Goal: Find specific page/section

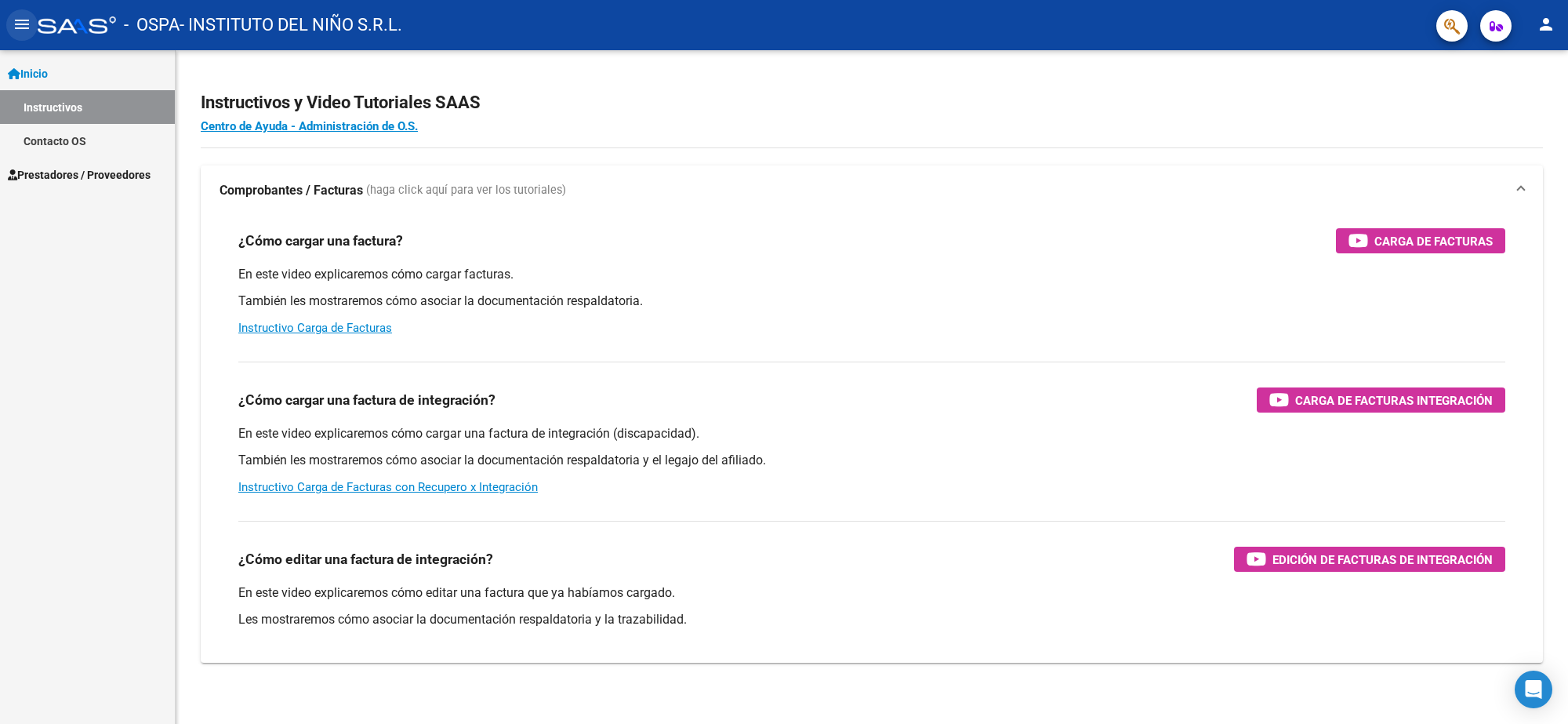
click at [29, 24] on mat-icon "menu" at bounding box center [22, 24] width 19 height 19
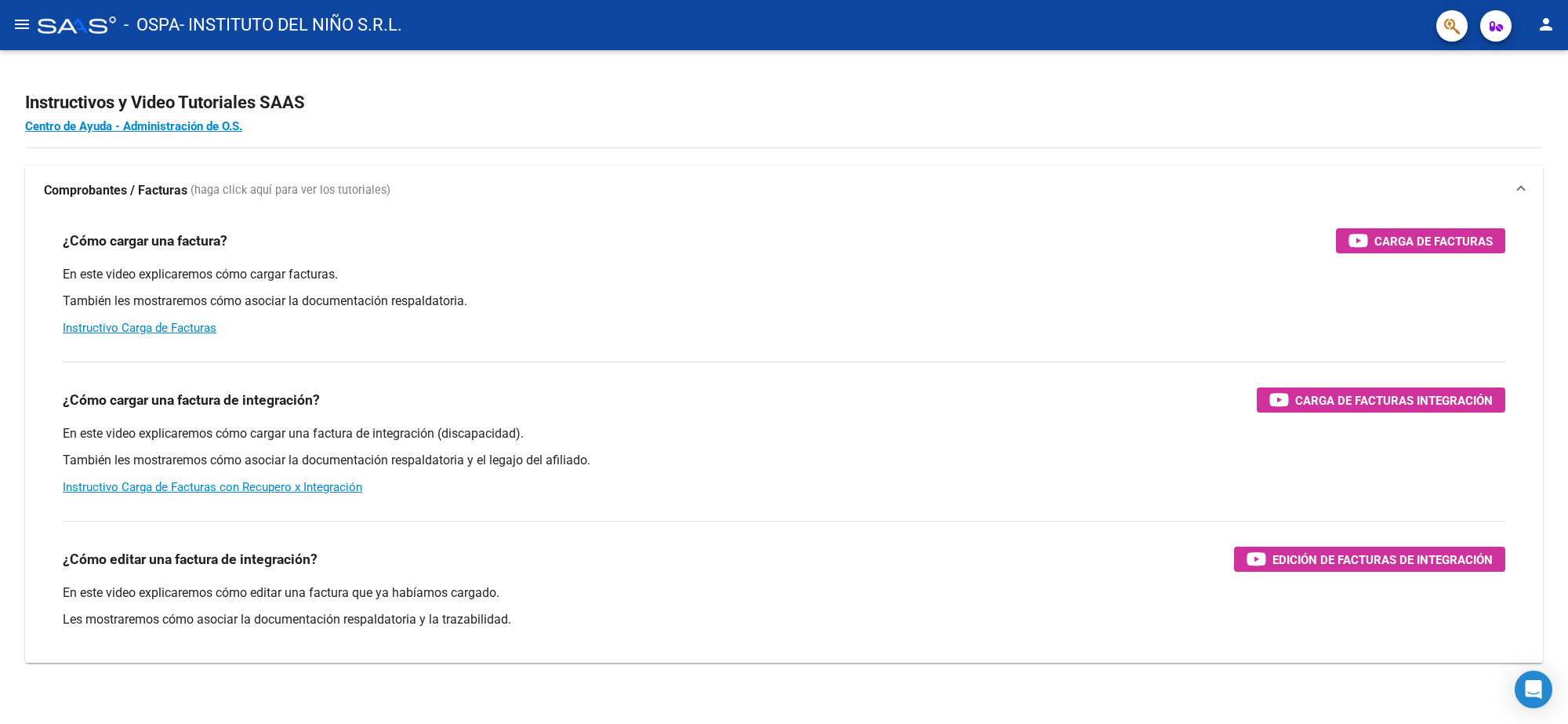
click at [12, 24] on mat-icon "menu" at bounding box center [22, 24] width 19 height 19
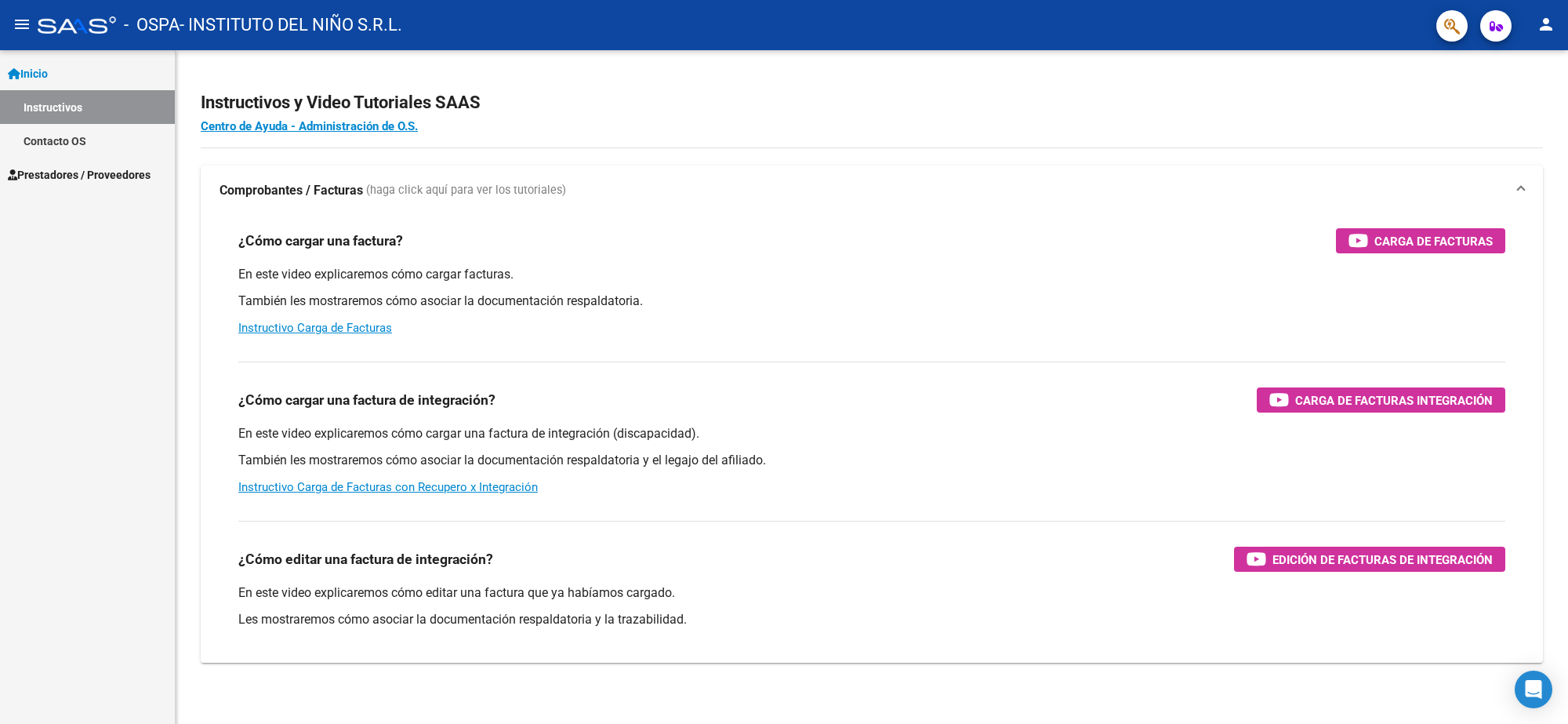
click at [65, 102] on link "Instructivos" at bounding box center [87, 107] width 175 height 34
click at [78, 167] on span "Prestadores / Proveedores" at bounding box center [79, 175] width 143 height 17
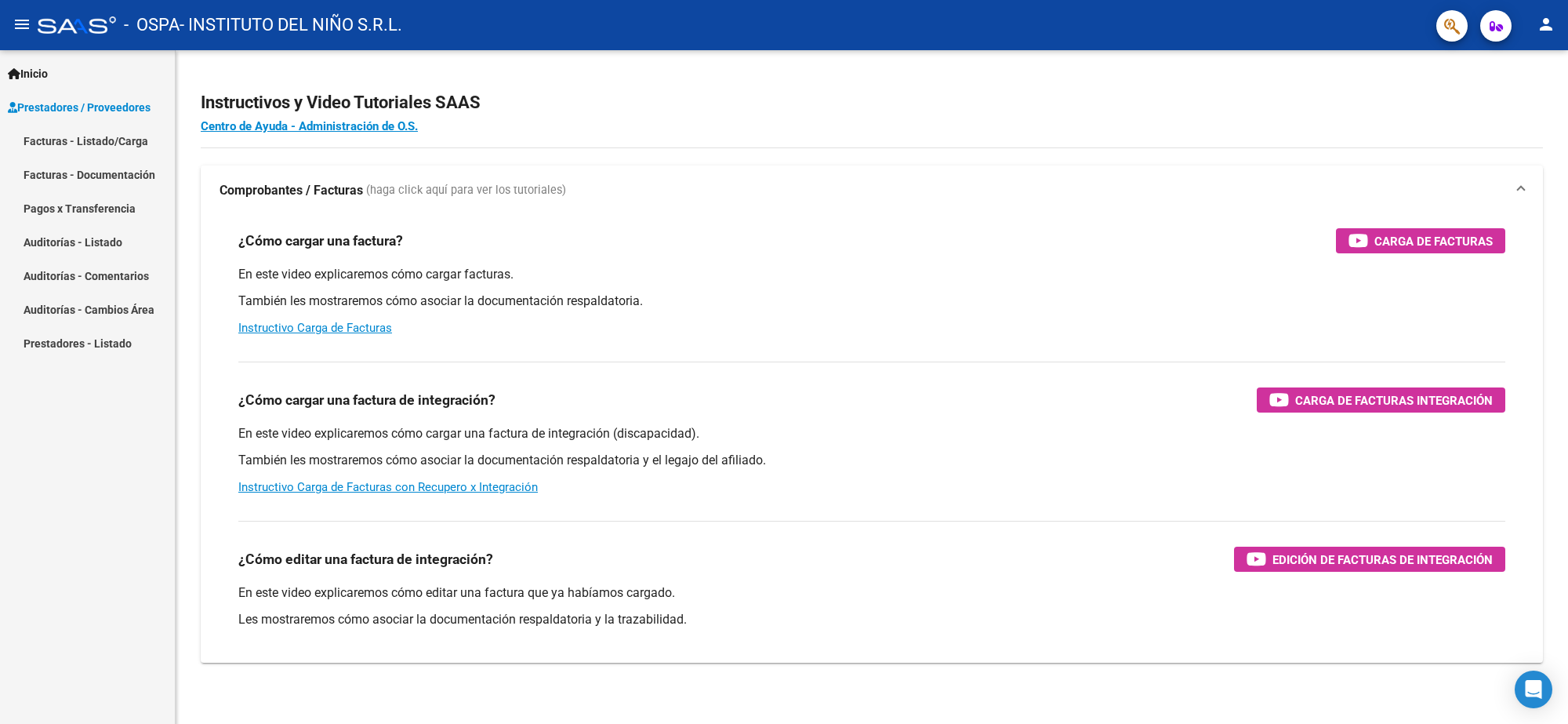
click at [86, 134] on link "Facturas - Listado/Carga" at bounding box center [87, 140] width 175 height 34
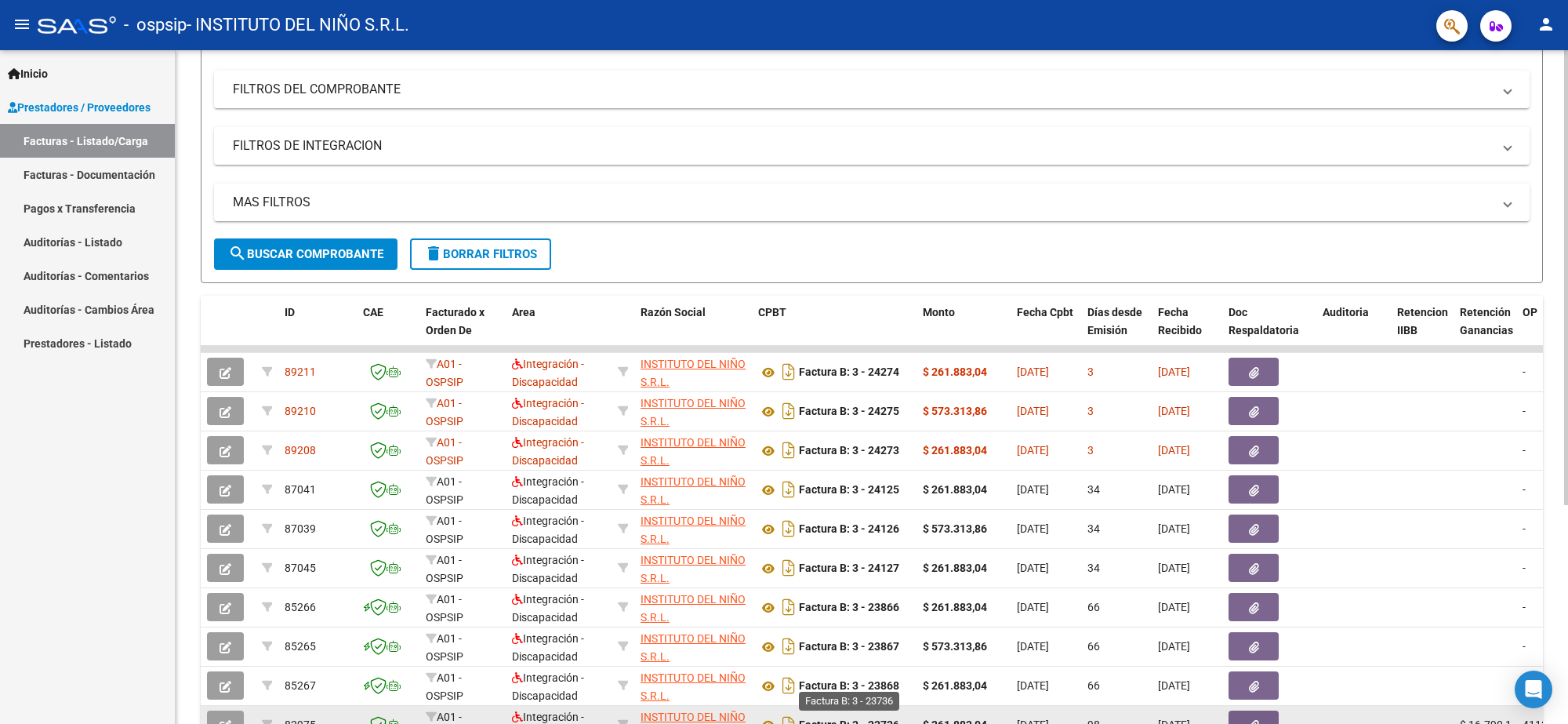
scroll to position [294, 0]
